Goal: Task Accomplishment & Management: Use online tool/utility

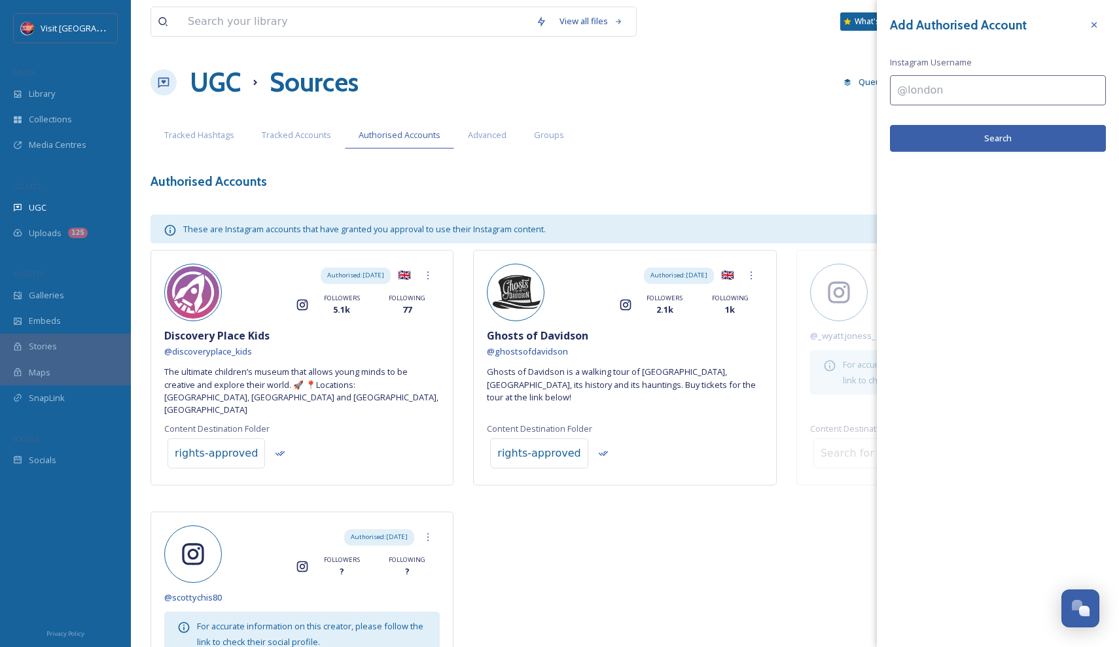
scroll to position [94, 0]
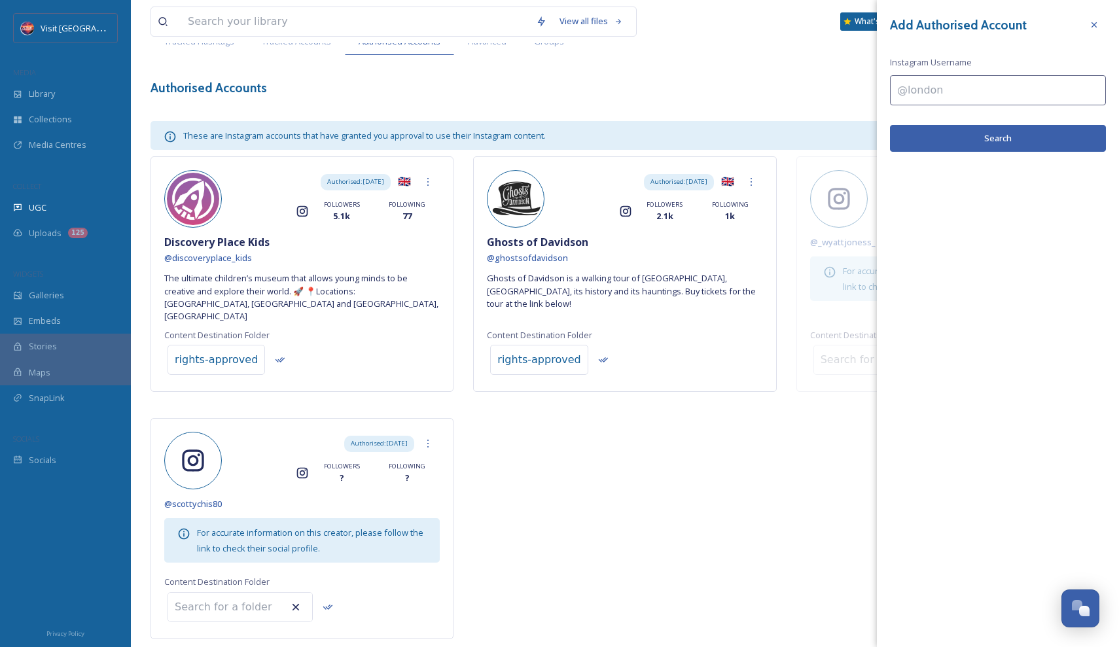
click at [1006, 100] on input at bounding box center [998, 90] width 216 height 30
type input "townofcornelius"
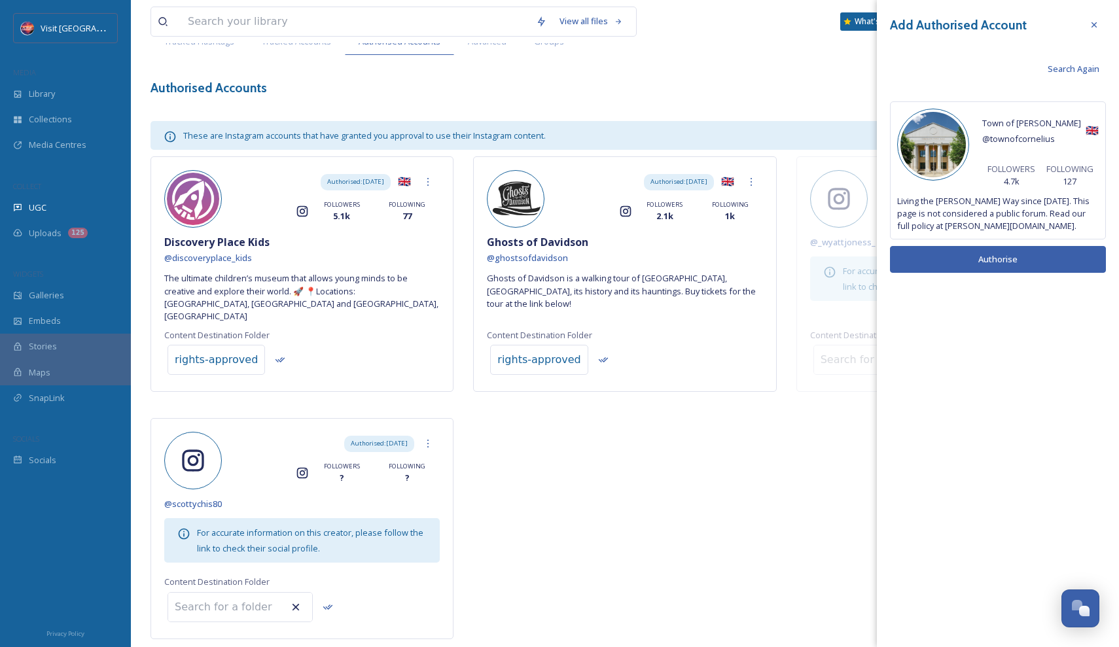
click at [998, 256] on button "Authorise" at bounding box center [998, 259] width 216 height 27
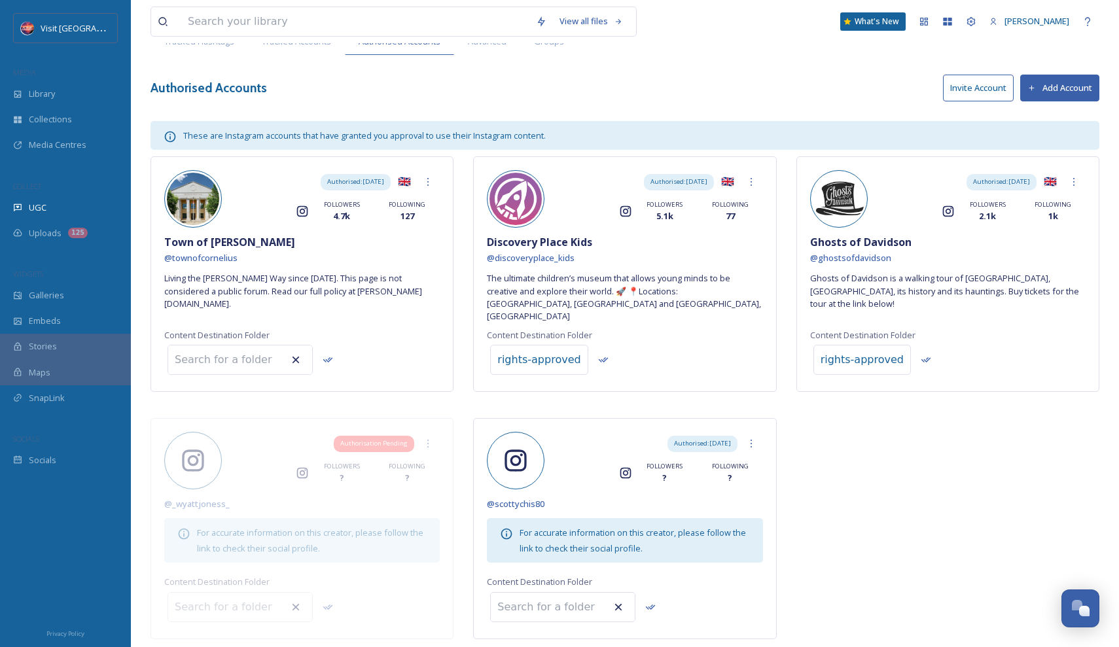
click at [1036, 94] on button "Add Account" at bounding box center [1059, 88] width 79 height 27
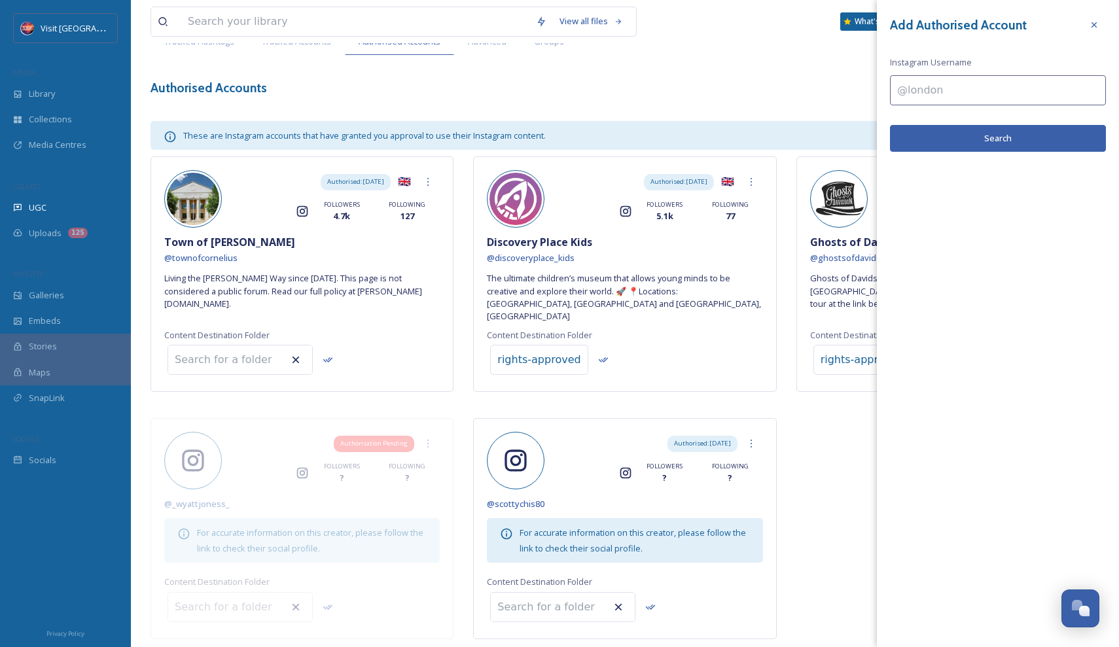
click at [979, 97] on input at bounding box center [998, 90] width 216 height 30
type input "corneliusparksandrec"
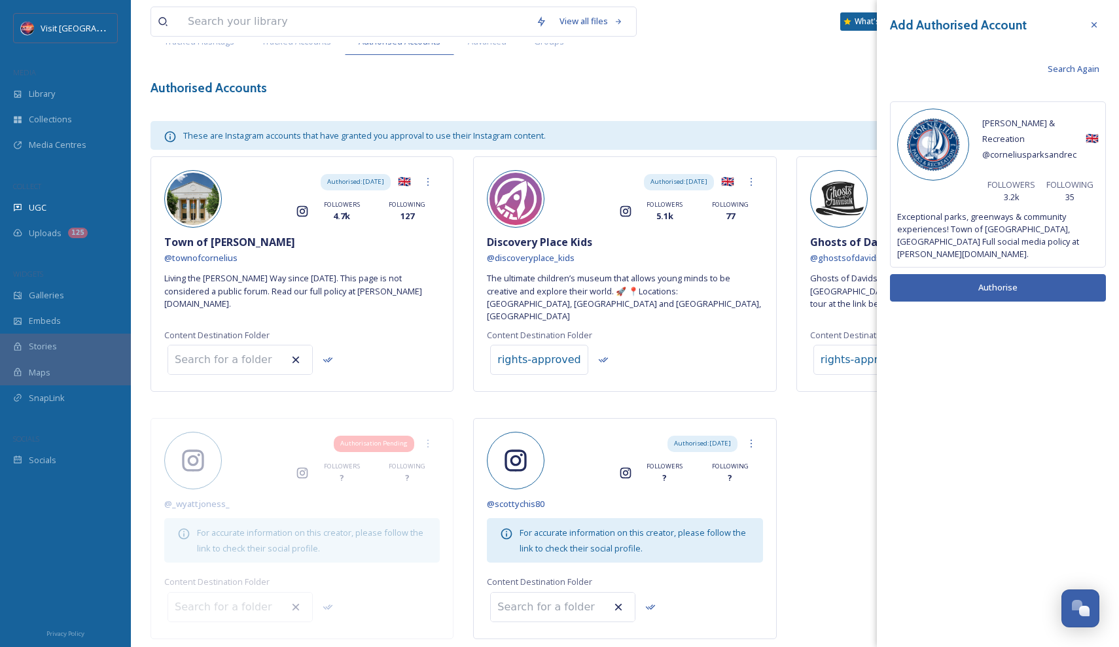
click at [1000, 274] on button "Authorise" at bounding box center [998, 287] width 216 height 27
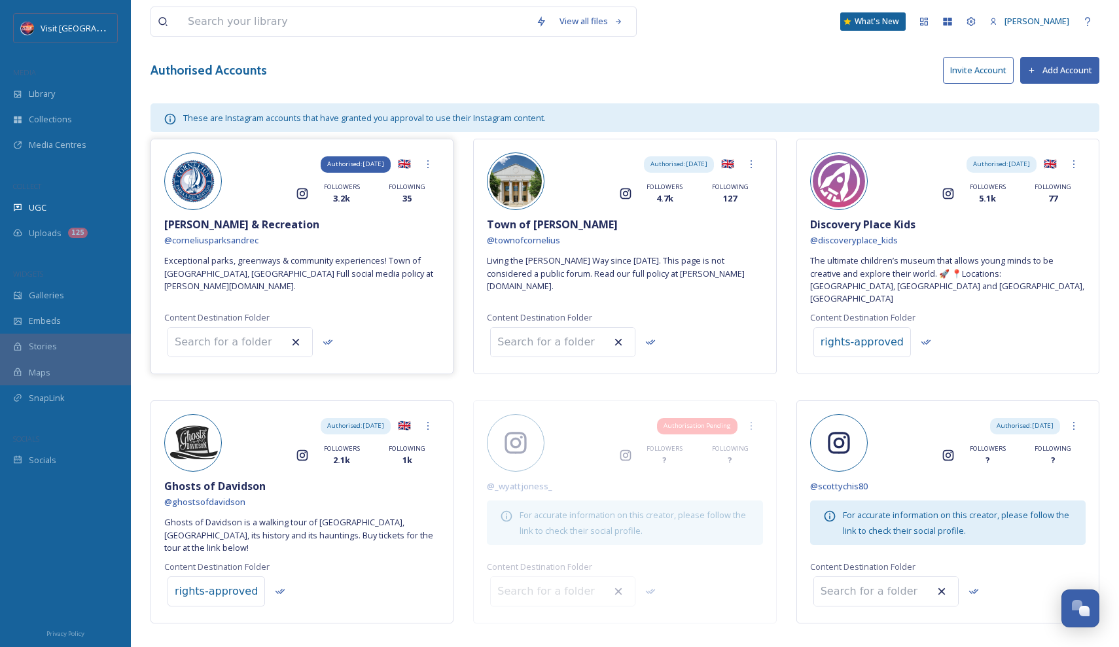
scroll to position [111, 0]
click at [67, 103] on div "Library" at bounding box center [65, 94] width 131 height 26
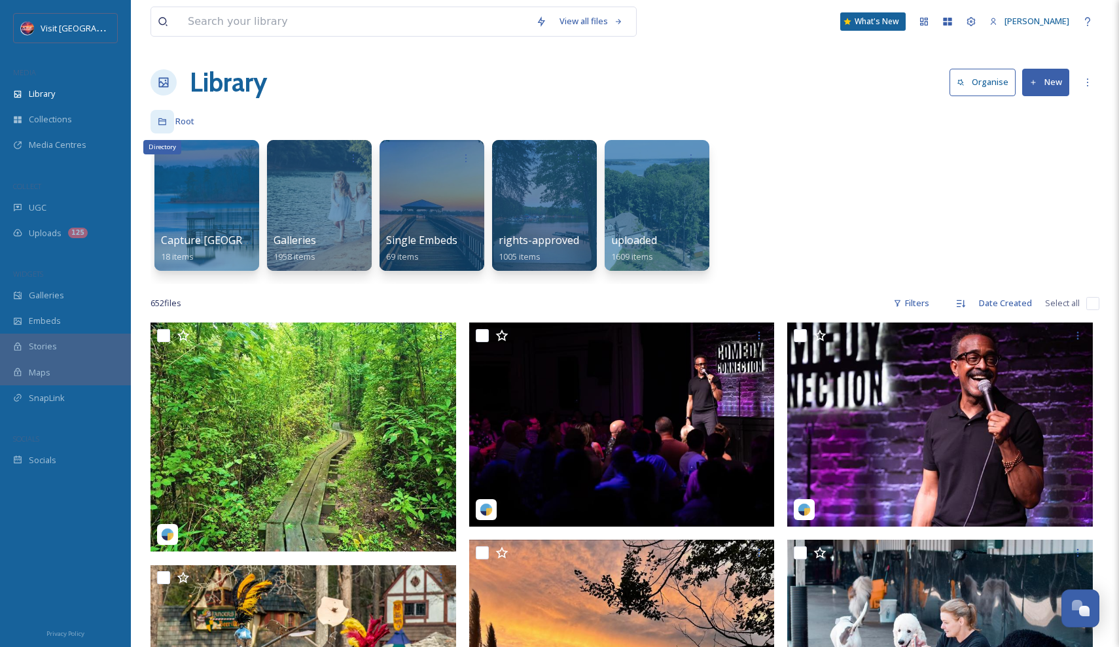
click at [164, 125] on icon at bounding box center [162, 121] width 8 height 7
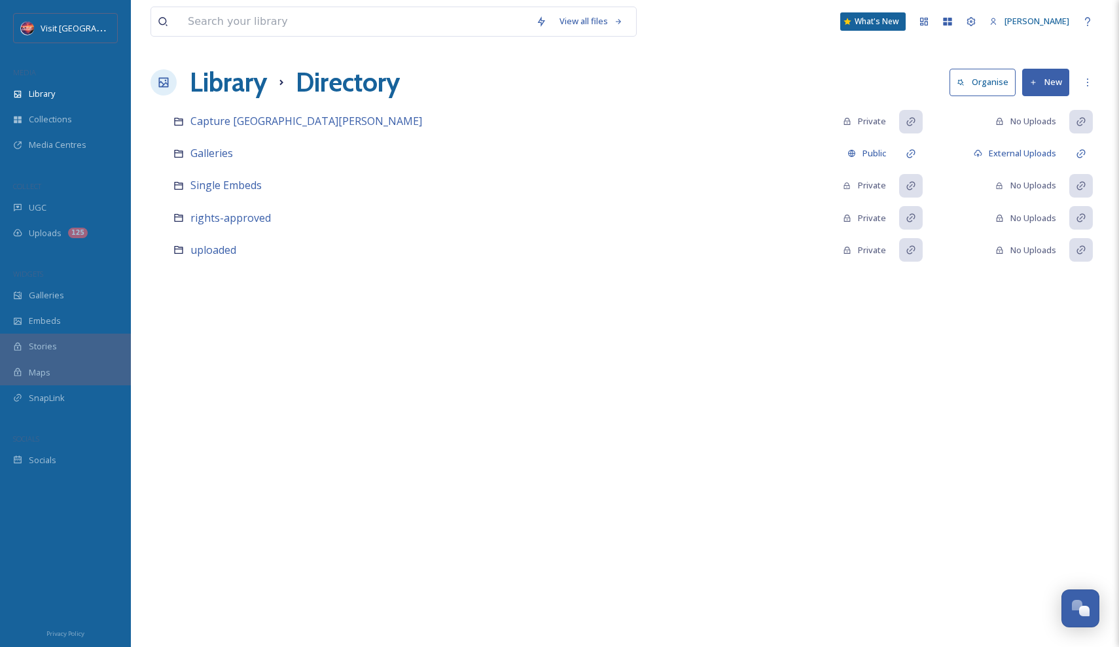
click at [133, 52] on div "View all files What's New [PERSON_NAME] Library Directory Organise New Your Sel…" at bounding box center [625, 323] width 988 height 647
